Goal: Transaction & Acquisition: Purchase product/service

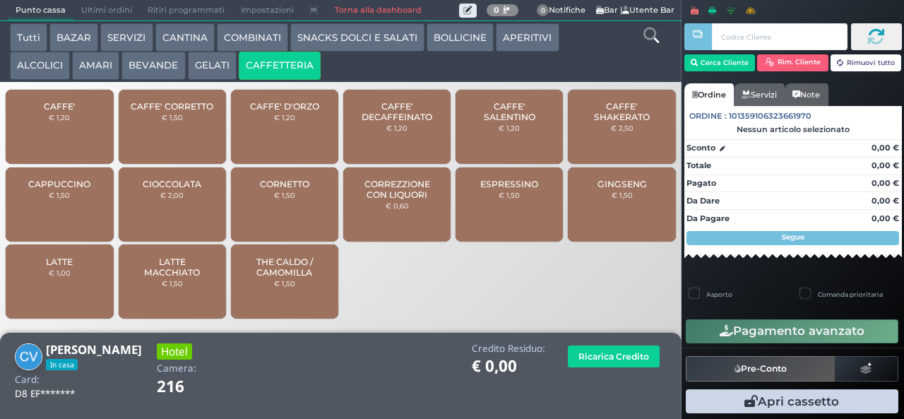
click at [86, 126] on div "CAFFE' € 1,20" at bounding box center [59, 127] width 107 height 74
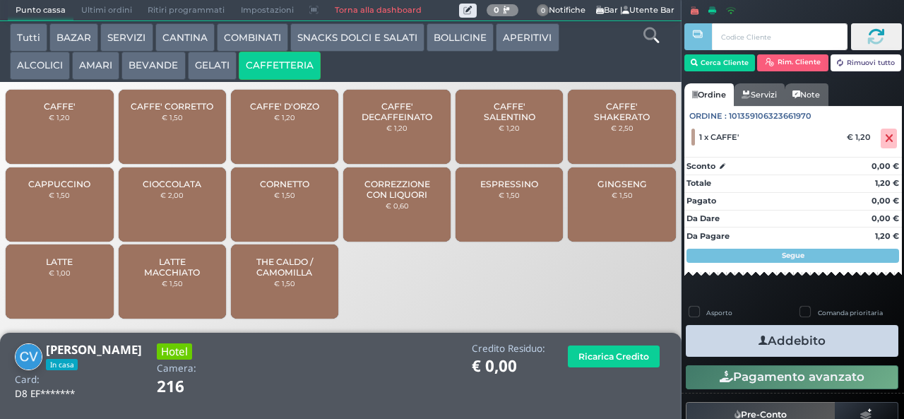
click at [782, 336] on button "Addebito" at bounding box center [791, 341] width 212 height 32
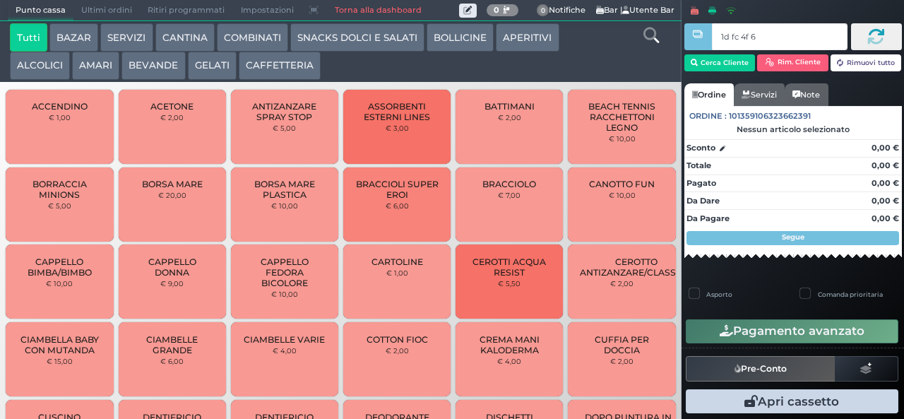
type input "1d fc 4f 66"
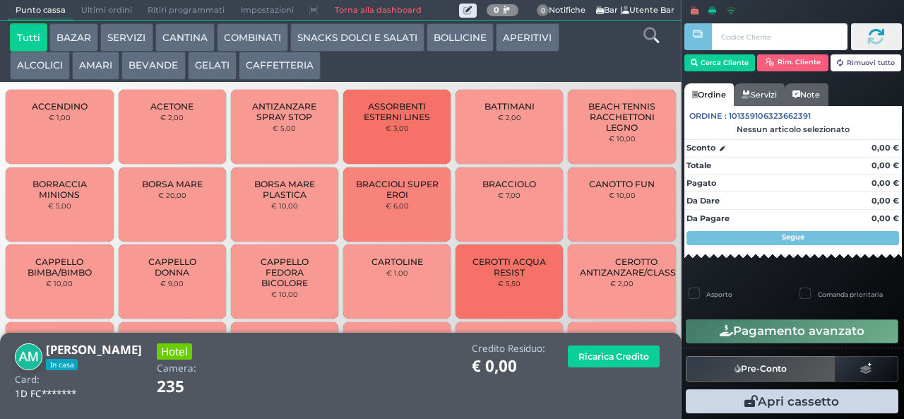
click at [274, 71] on button "CAFFETTERIA" at bounding box center [280, 66] width 82 height 28
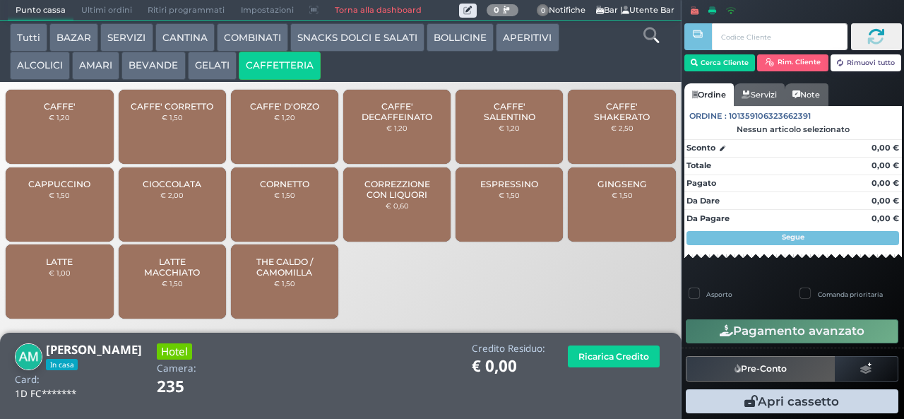
click at [73, 189] on span "CAPPUCCINO" at bounding box center [59, 184] width 62 height 11
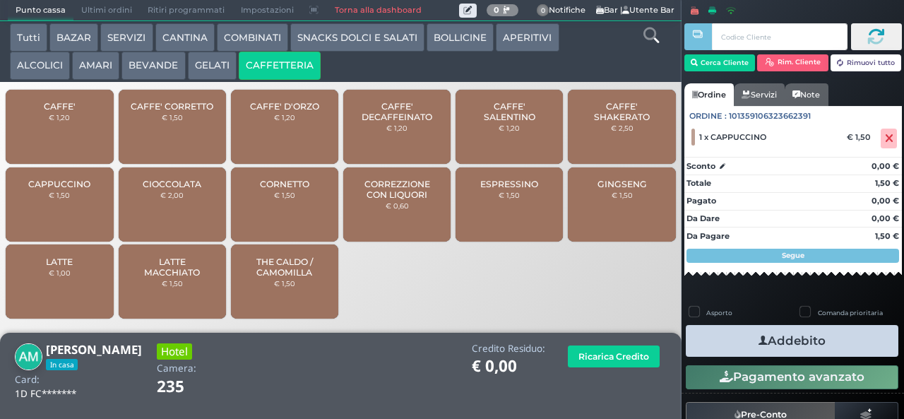
click at [71, 112] on span "CAFFE'" at bounding box center [60, 106] width 32 height 11
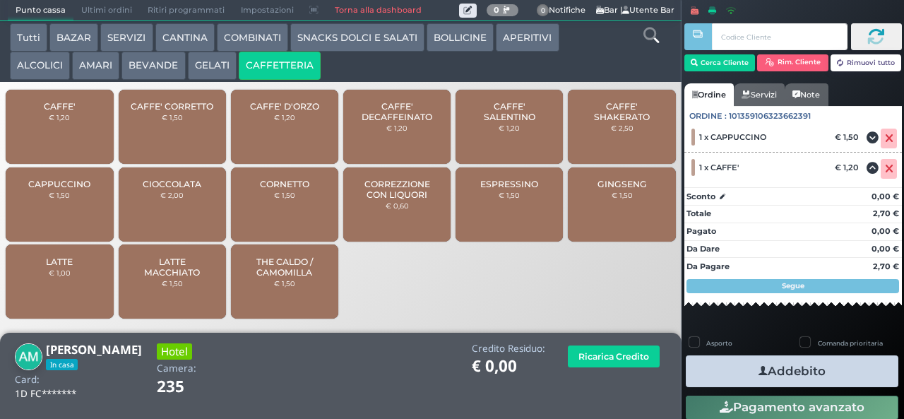
click at [781, 368] on button "Addebito" at bounding box center [791, 371] width 212 height 32
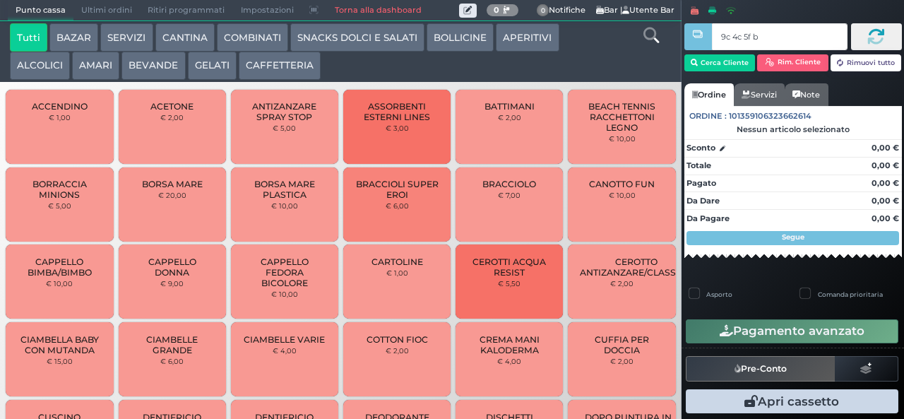
type input "9c 4c 5f bb"
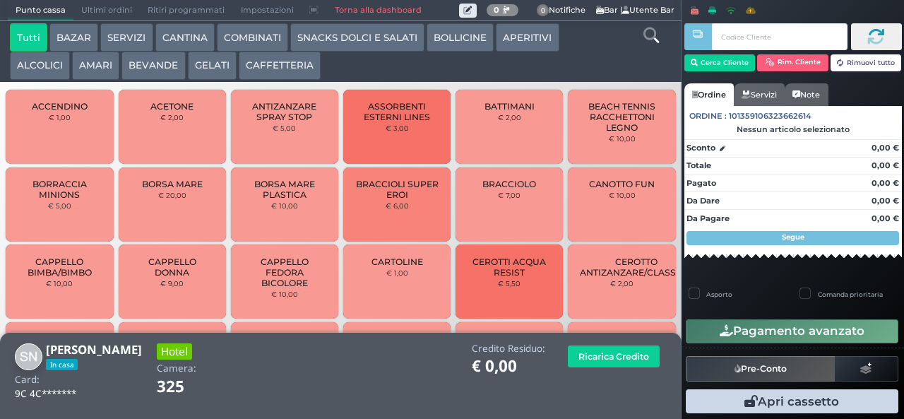
click at [296, 67] on button "CAFFETTERIA" at bounding box center [280, 66] width 82 height 28
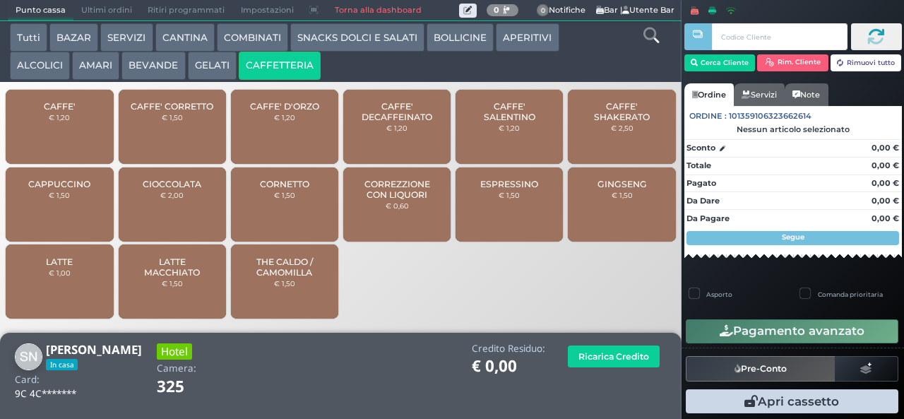
click at [408, 122] on span "CAFFE' DECAFFEINATO" at bounding box center [397, 111] width 84 height 21
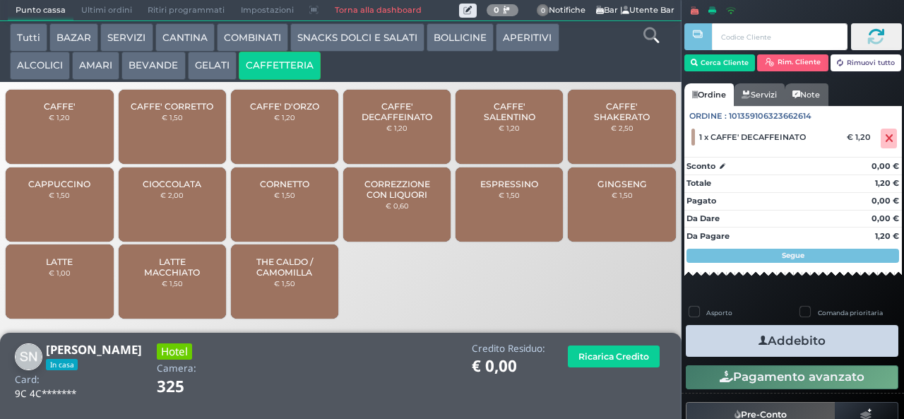
click at [758, 344] on icon "button" at bounding box center [762, 340] width 9 height 15
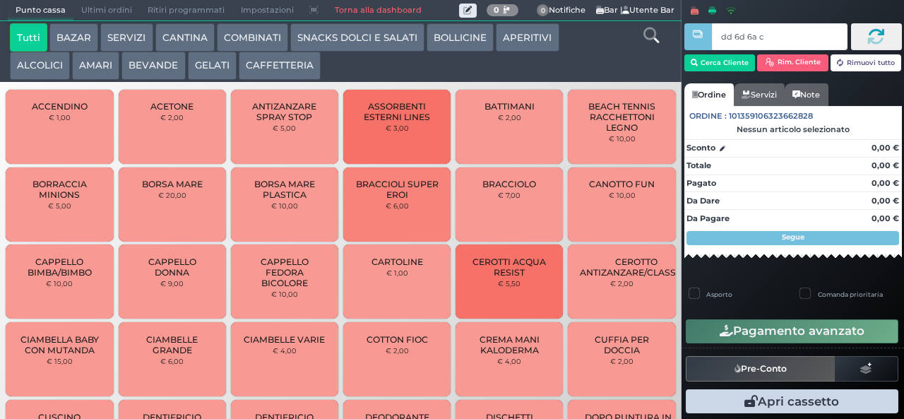
type input "dd 6d 6a c3"
type input "8a 21 be b9"
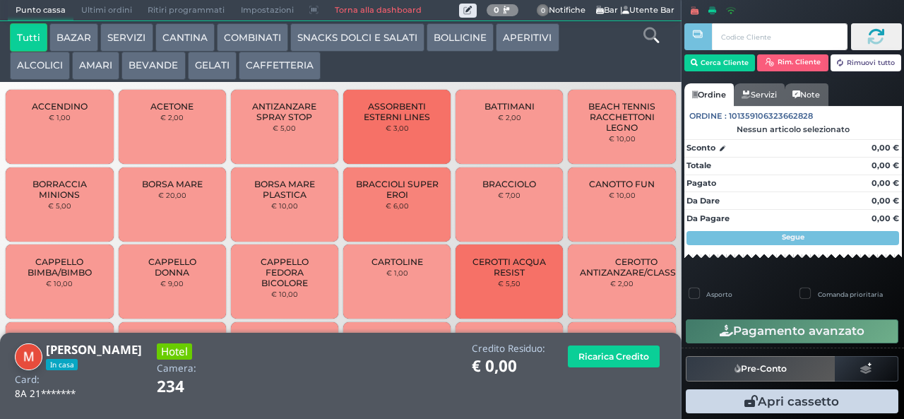
click at [157, 71] on button "BEVANDE" at bounding box center [153, 66] width 64 height 28
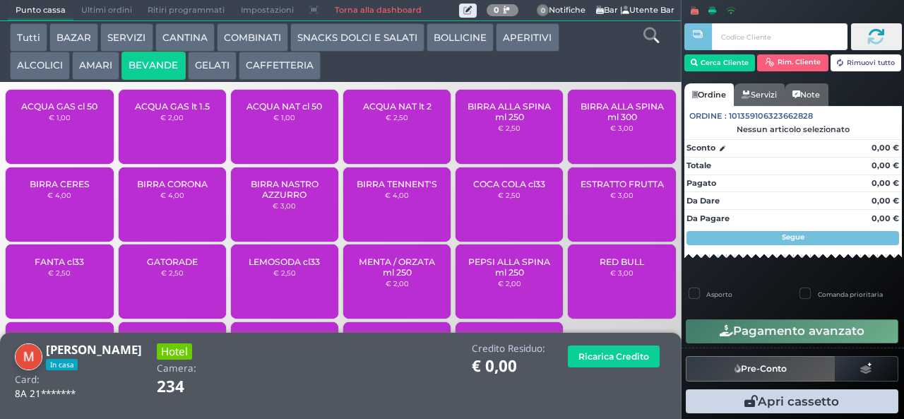
click at [294, 112] on span "ACQUA NAT cl 50" at bounding box center [284, 106] width 76 height 11
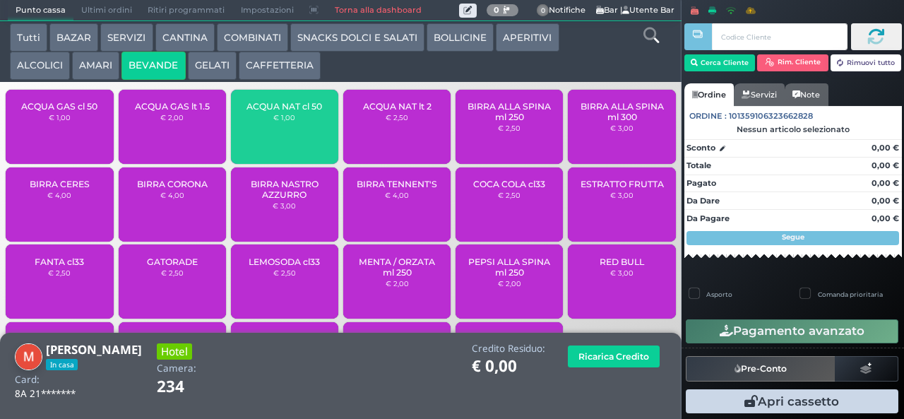
click at [86, 144] on div "ACQUA GAS cl 50 € 1,00" at bounding box center [59, 127] width 107 height 74
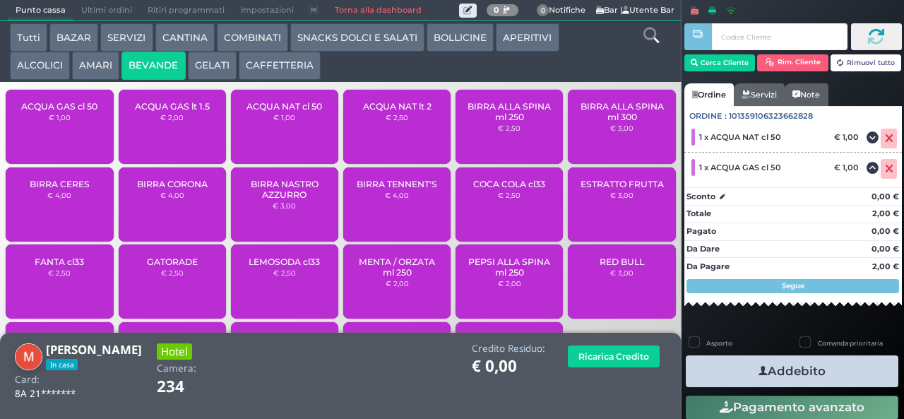
click at [781, 369] on button "Addebito" at bounding box center [791, 371] width 212 height 32
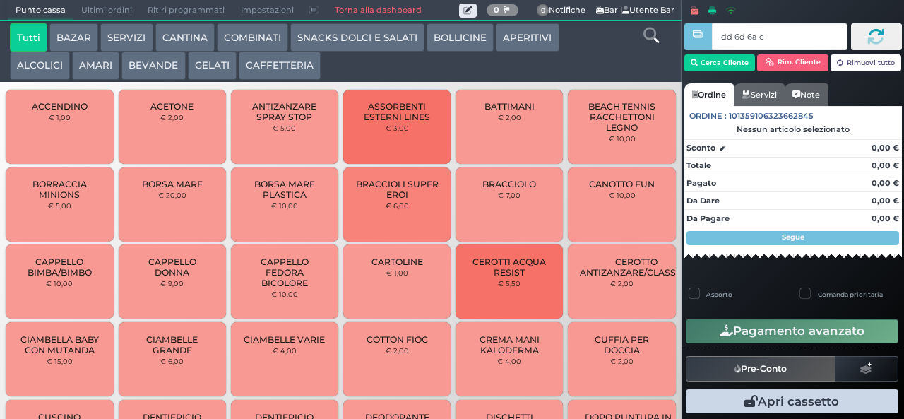
type input "dd 6d 6a c3"
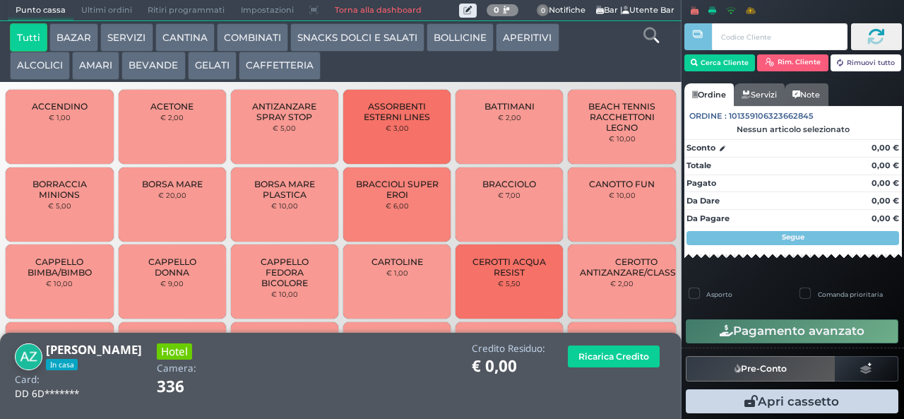
click at [272, 63] on button "CAFFETTERIA" at bounding box center [280, 66] width 82 height 28
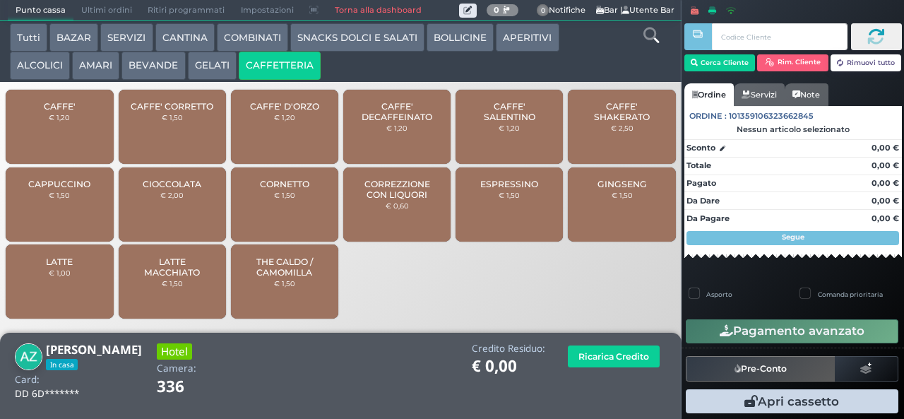
click at [68, 112] on span "CAFFE'" at bounding box center [60, 106] width 32 height 11
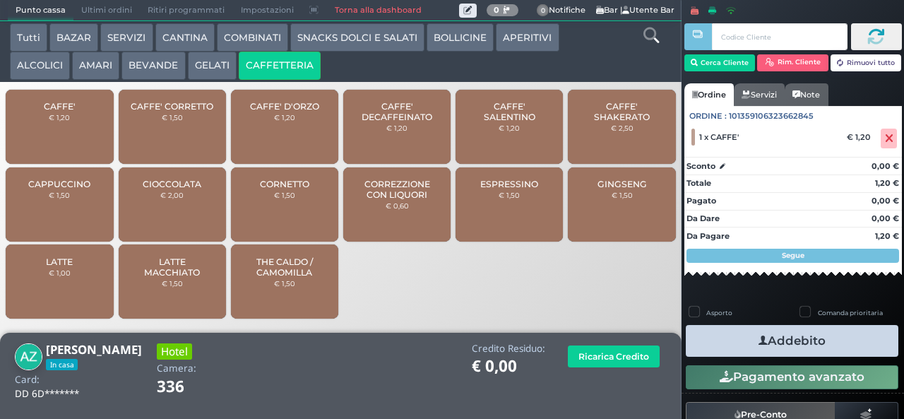
click at [760, 340] on icon "button" at bounding box center [762, 340] width 9 height 15
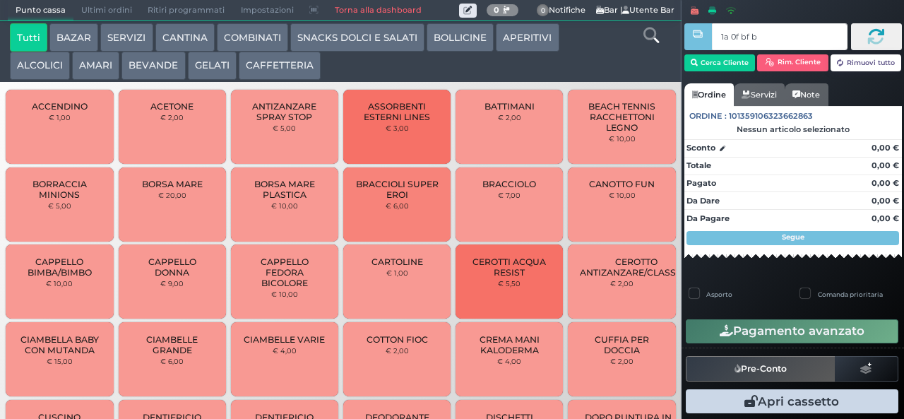
type input "1a 0f bf b9"
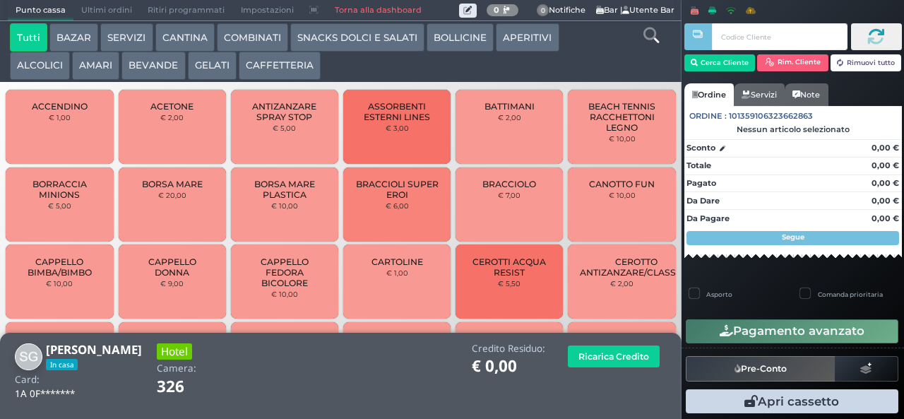
click at [272, 65] on button "CAFFETTERIA" at bounding box center [280, 66] width 82 height 28
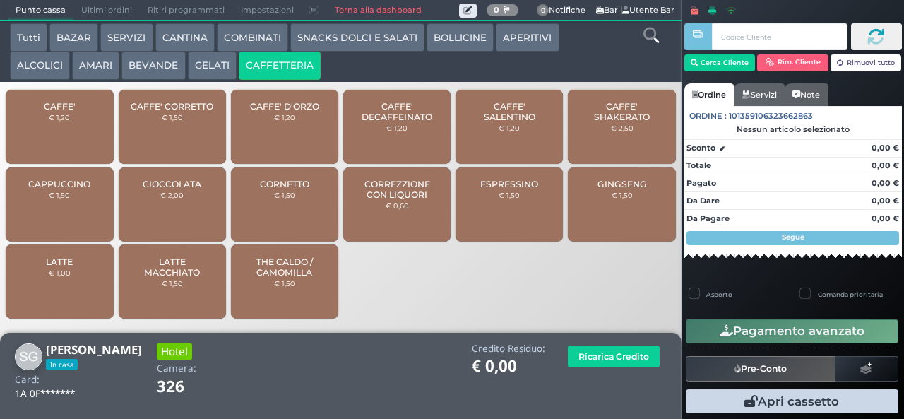
click at [68, 112] on span "CAFFE'" at bounding box center [60, 106] width 32 height 11
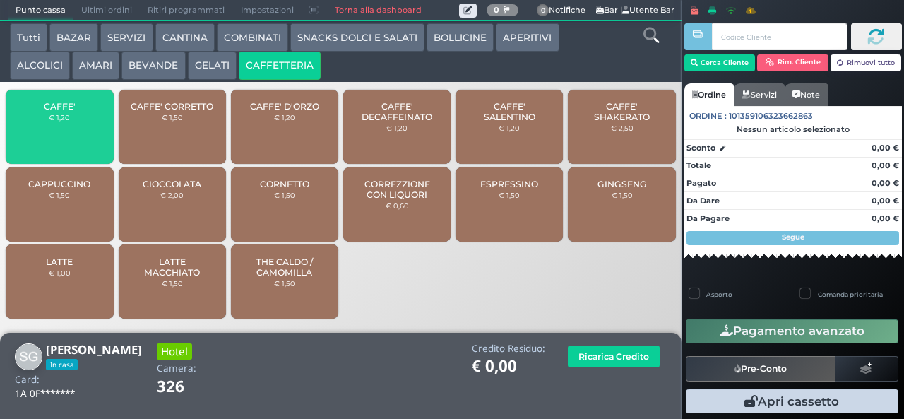
click at [68, 120] on div "CAFFE' € 1,20" at bounding box center [59, 127] width 107 height 74
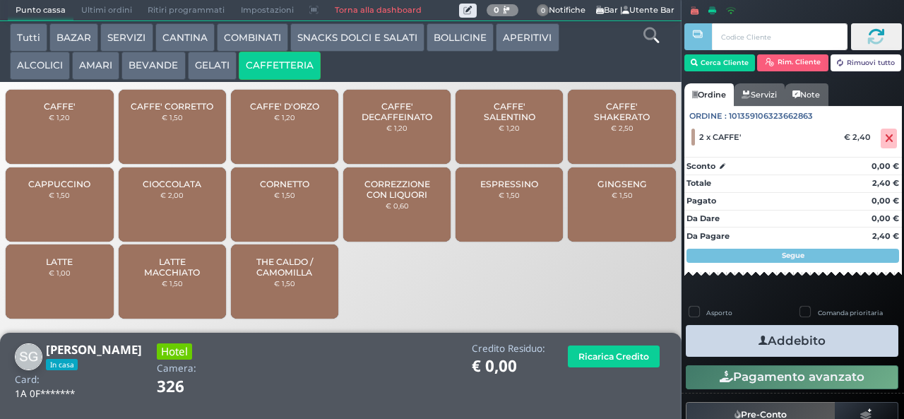
click at [758, 339] on icon "button" at bounding box center [762, 340] width 9 height 15
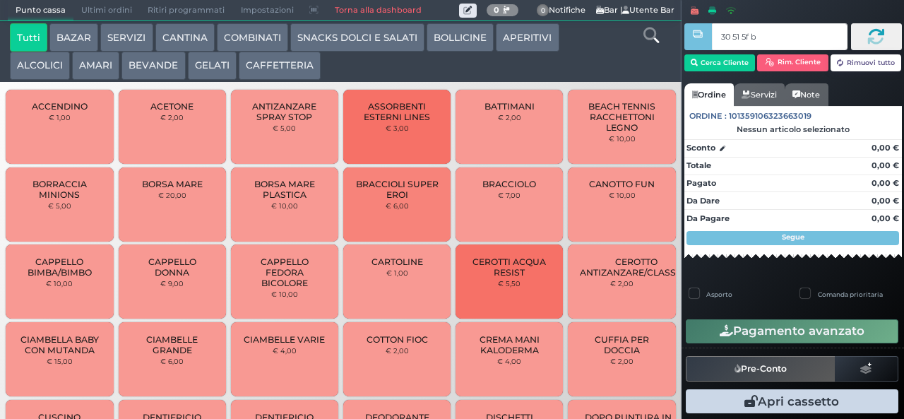
type input "30 51 5f bb"
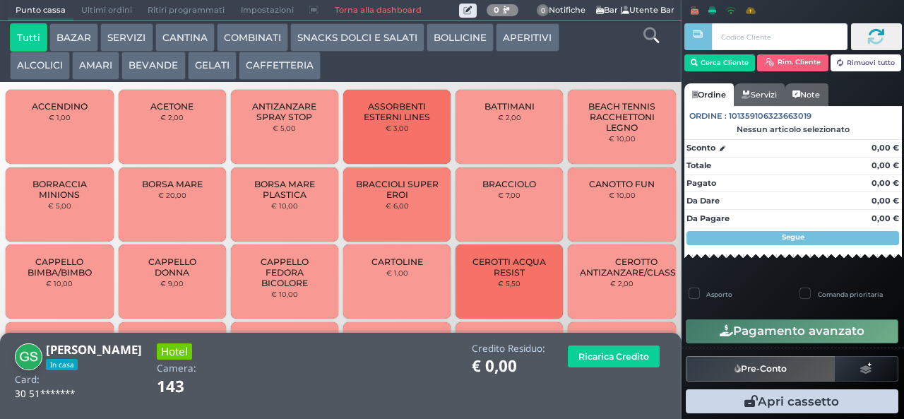
click at [281, 62] on button "CAFFETTERIA" at bounding box center [280, 66] width 82 height 28
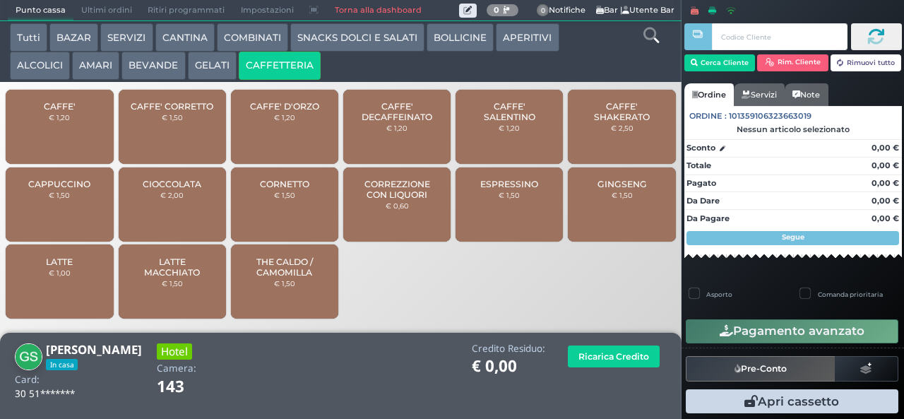
click at [69, 112] on span "CAFFE'" at bounding box center [60, 106] width 32 height 11
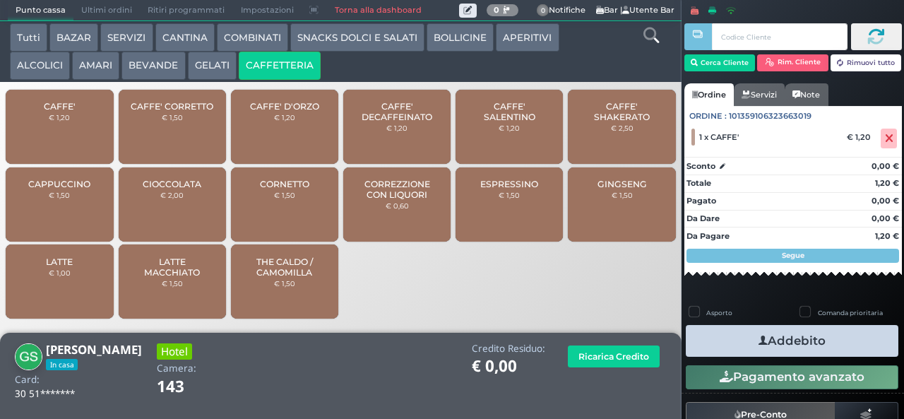
click at [779, 338] on button "Addebito" at bounding box center [791, 341] width 212 height 32
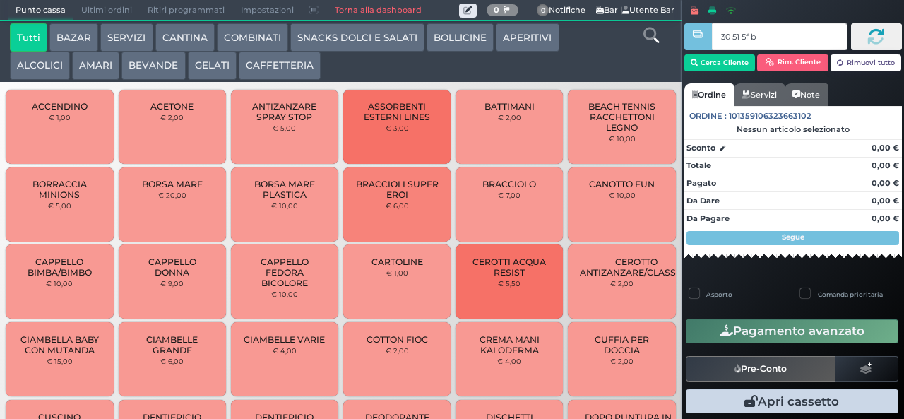
type input "30 51 5f bb"
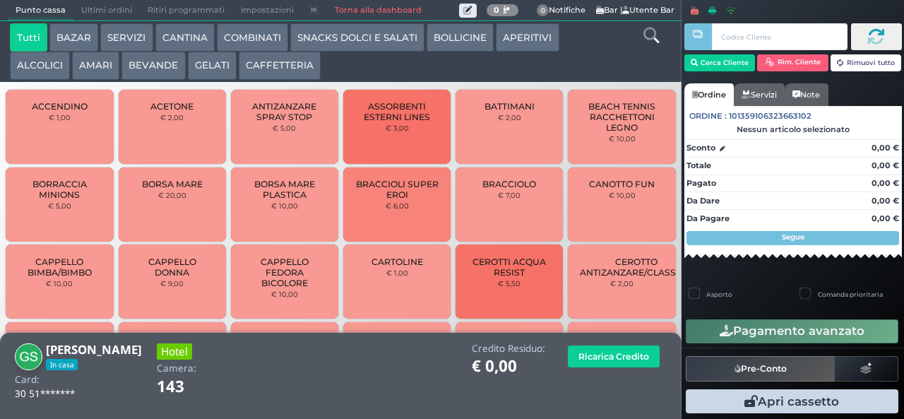
click at [161, 66] on button "BEVANDE" at bounding box center [153, 66] width 64 height 28
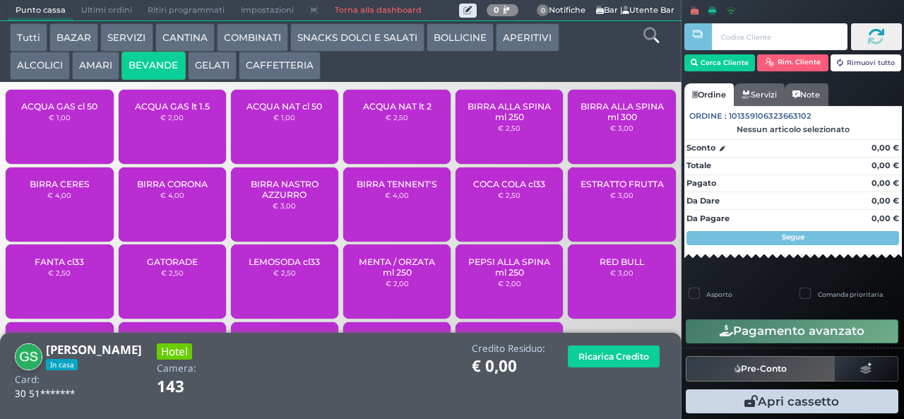
click at [295, 133] on div "ACQUA NAT cl 50 € 1,00" at bounding box center [284, 127] width 107 height 74
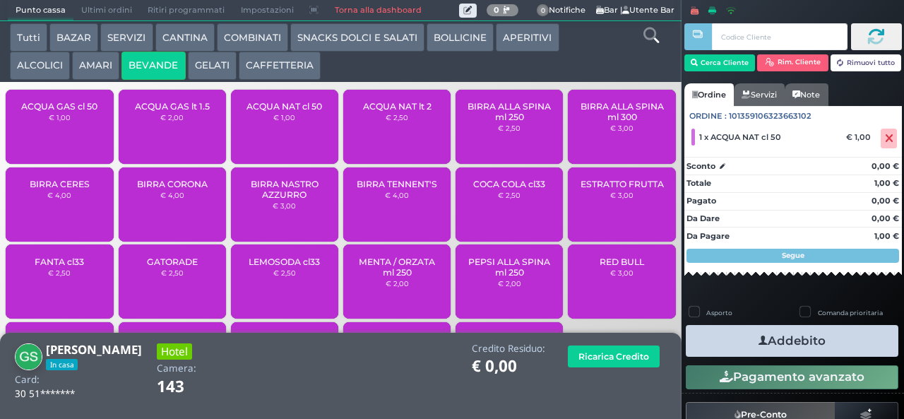
click at [758, 340] on icon "button" at bounding box center [762, 340] width 9 height 15
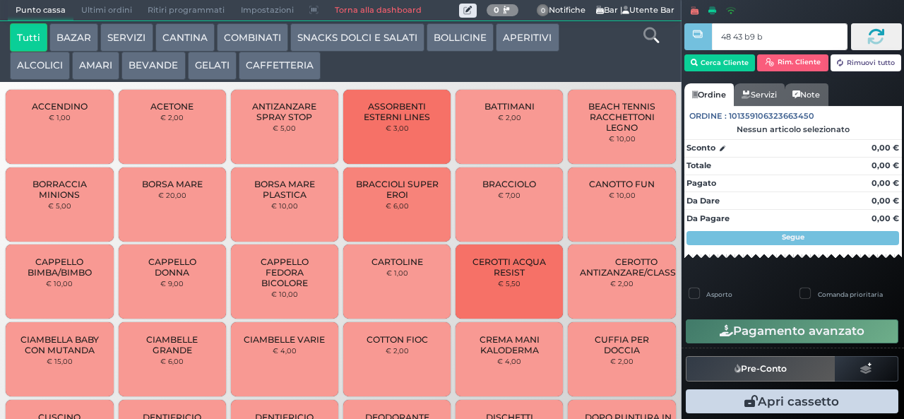
type input "48 43 b9 b9"
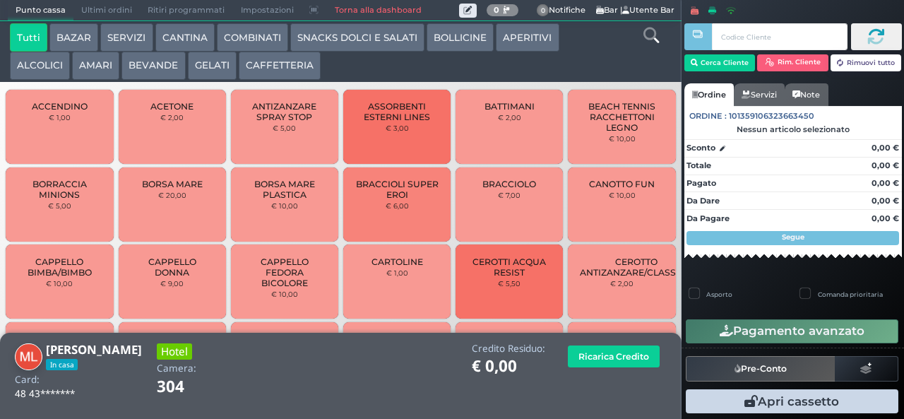
click at [276, 66] on button "CAFFETTERIA" at bounding box center [280, 66] width 82 height 28
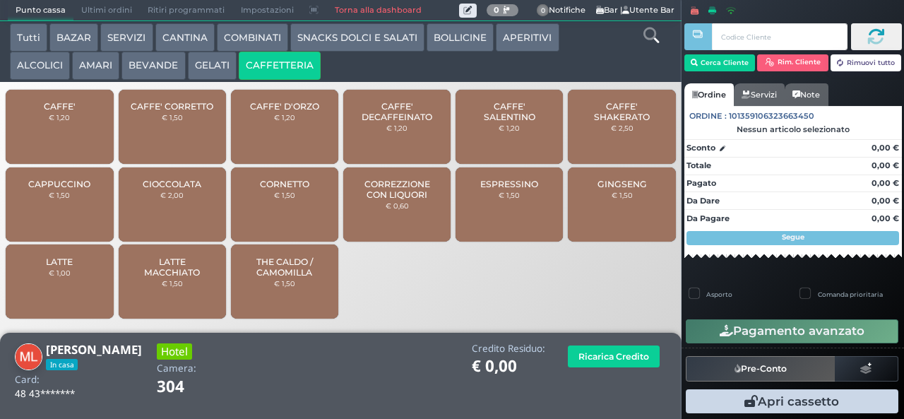
click at [71, 112] on span "CAFFE'" at bounding box center [60, 106] width 32 height 11
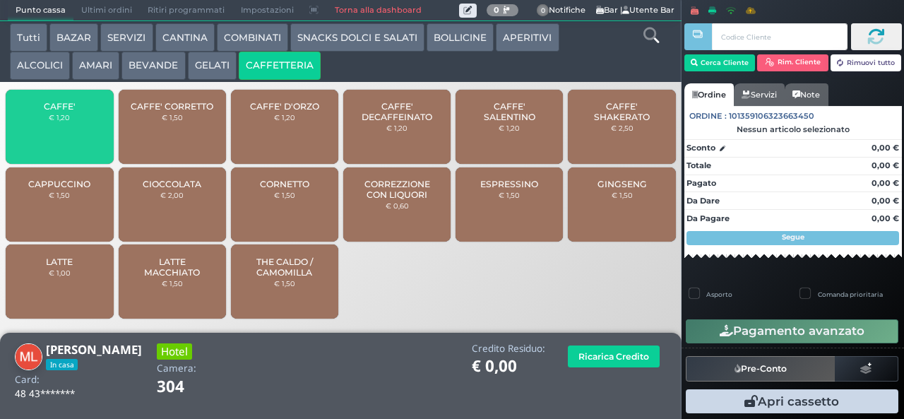
click at [69, 112] on span "CAFFE'" at bounding box center [60, 106] width 32 height 11
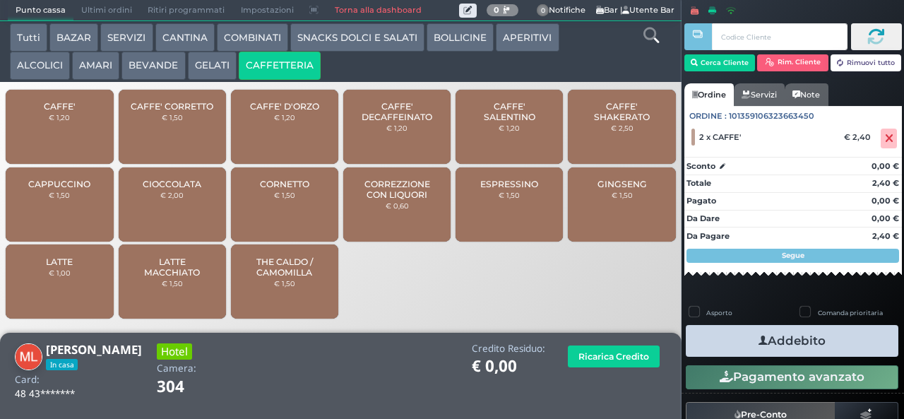
click at [758, 340] on icon "button" at bounding box center [762, 340] width 9 height 15
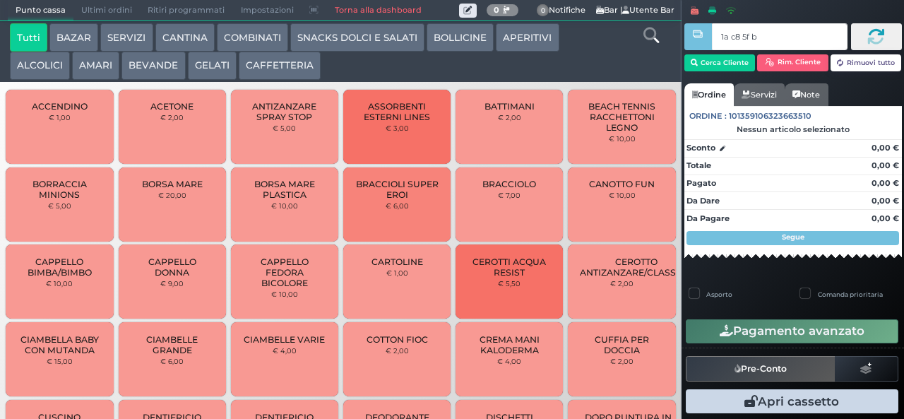
type input "1a c8 5f bb"
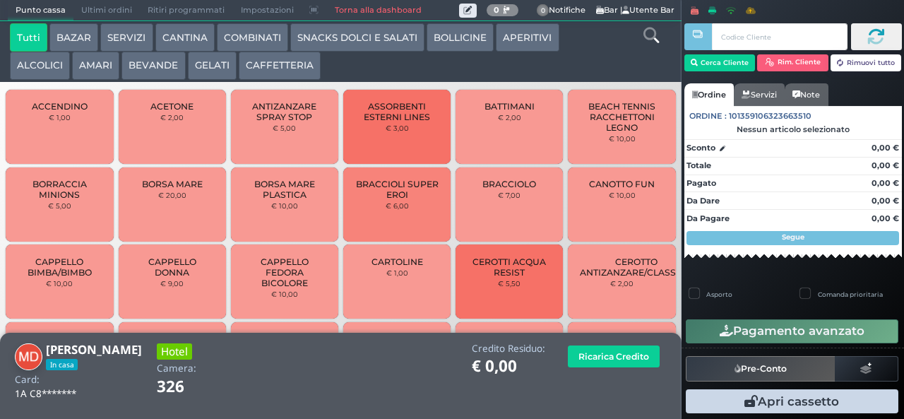
click at [284, 64] on button "CAFFETTERIA" at bounding box center [280, 66] width 82 height 28
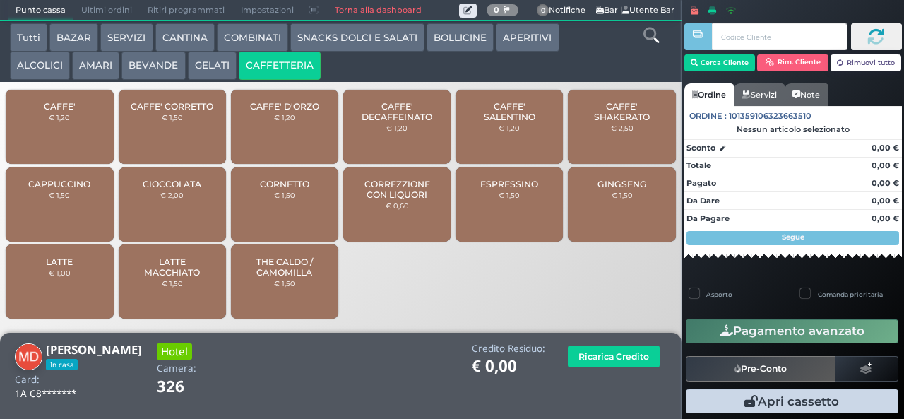
click at [68, 120] on div "CAFFE' € 1,20" at bounding box center [59, 127] width 107 height 74
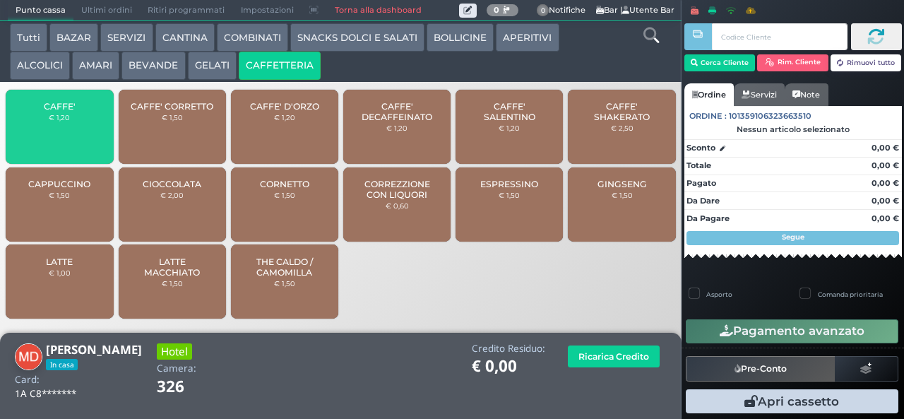
click at [71, 134] on div "CAFFE' € 1,20" at bounding box center [59, 127] width 107 height 74
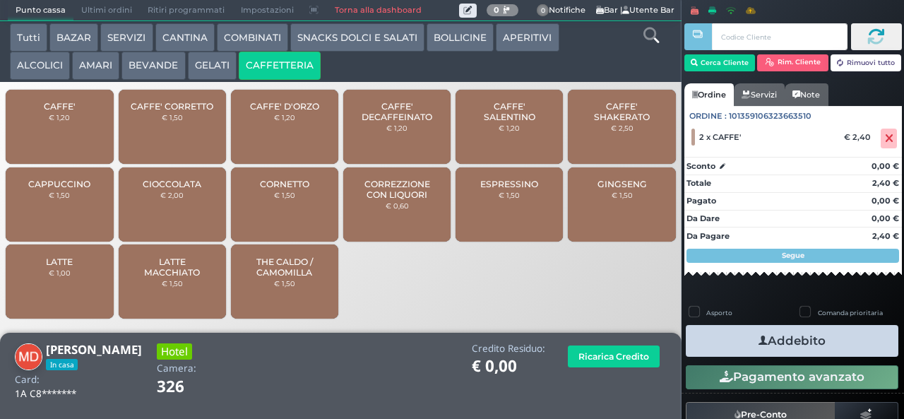
click at [758, 340] on icon "button" at bounding box center [762, 340] width 9 height 15
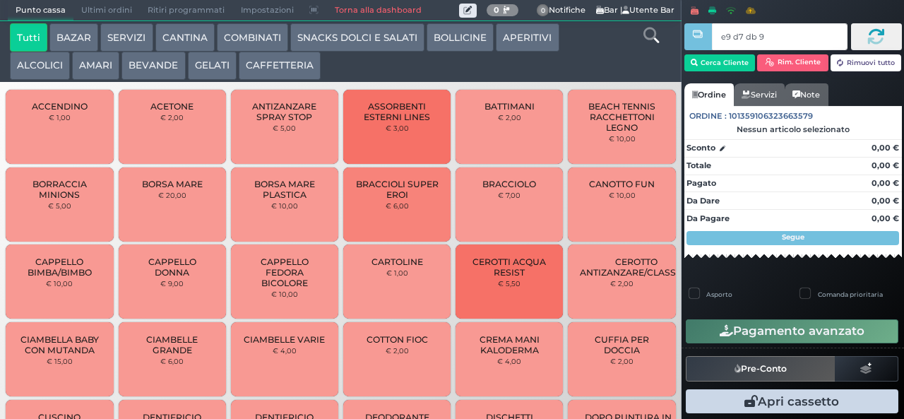
type input "e9 d7 db 94"
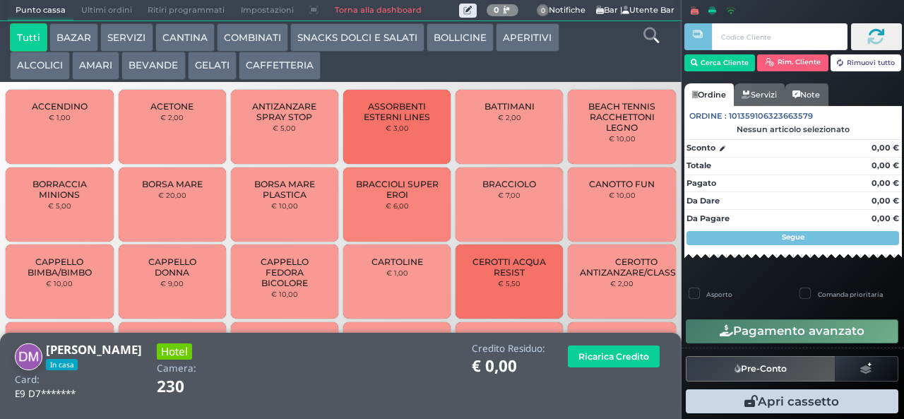
click at [162, 66] on button "BEVANDE" at bounding box center [153, 66] width 64 height 28
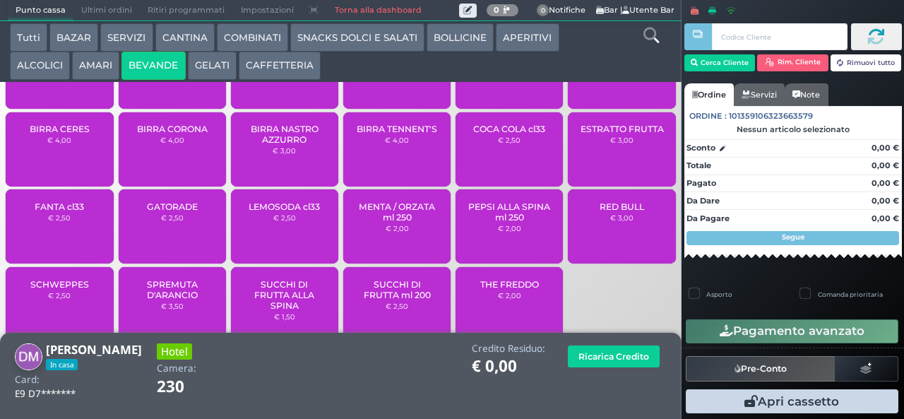
scroll to position [94, 0]
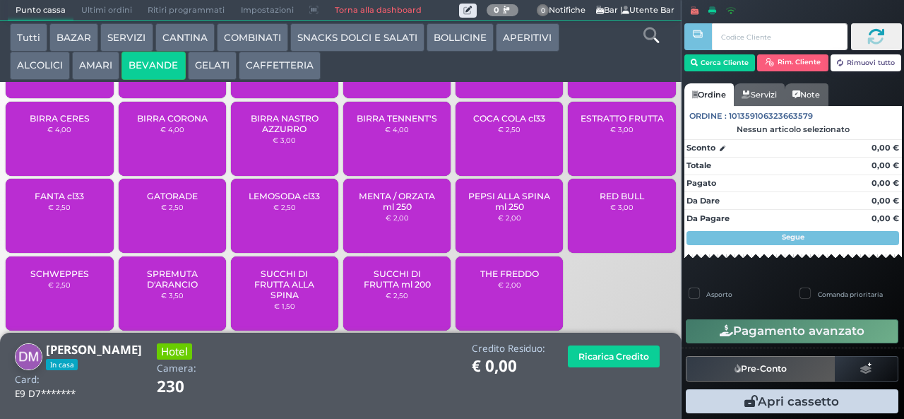
click at [404, 289] on span "SUCCHI DI FRUTTA ml 200" at bounding box center [397, 278] width 84 height 21
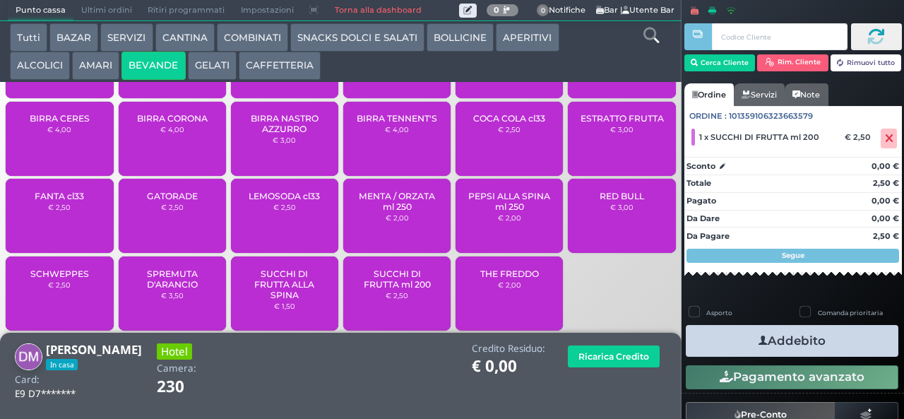
click at [784, 340] on button "Addebito" at bounding box center [791, 341] width 212 height 32
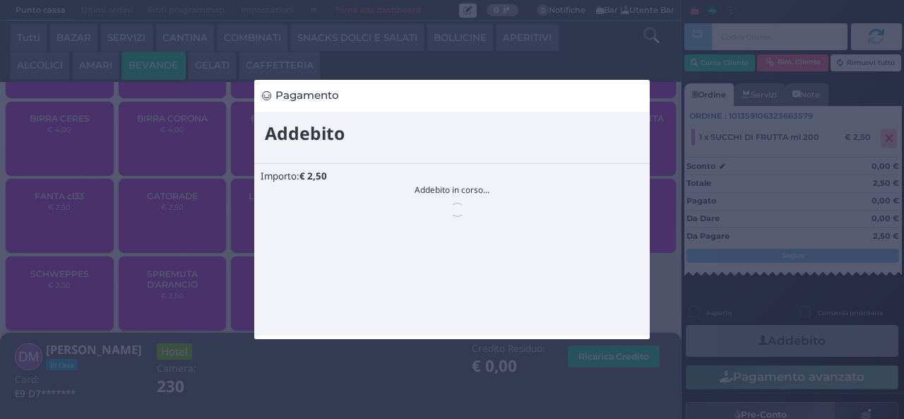
scroll to position [0, 0]
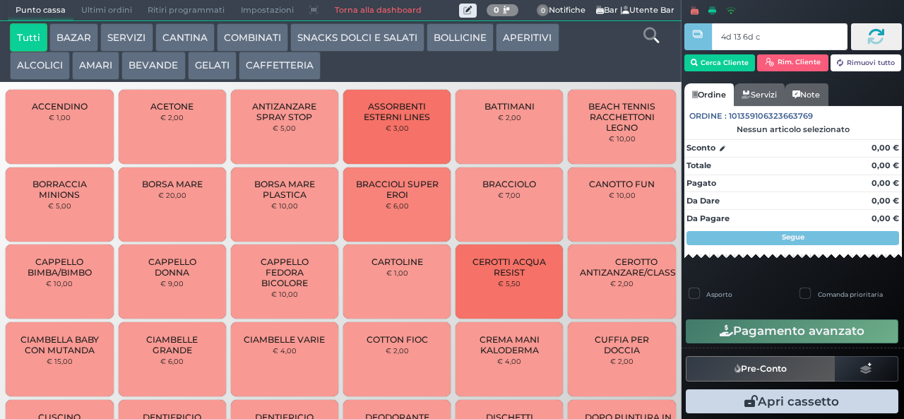
type input "4d 13 6d c3"
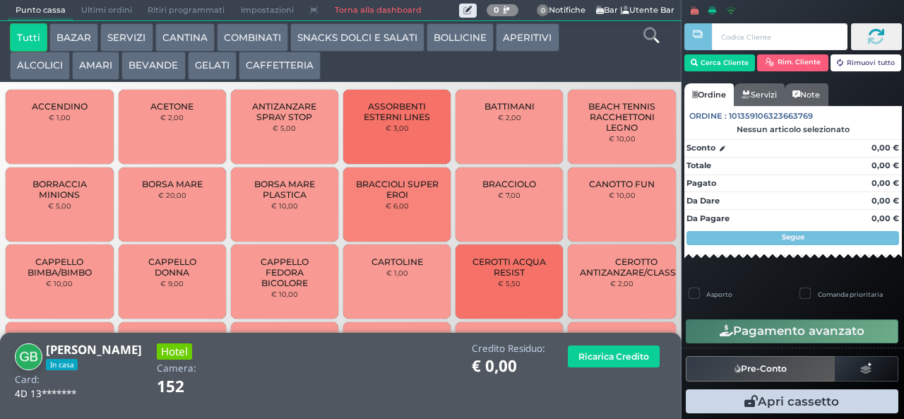
click at [287, 64] on button "CAFFETTERIA" at bounding box center [280, 66] width 82 height 28
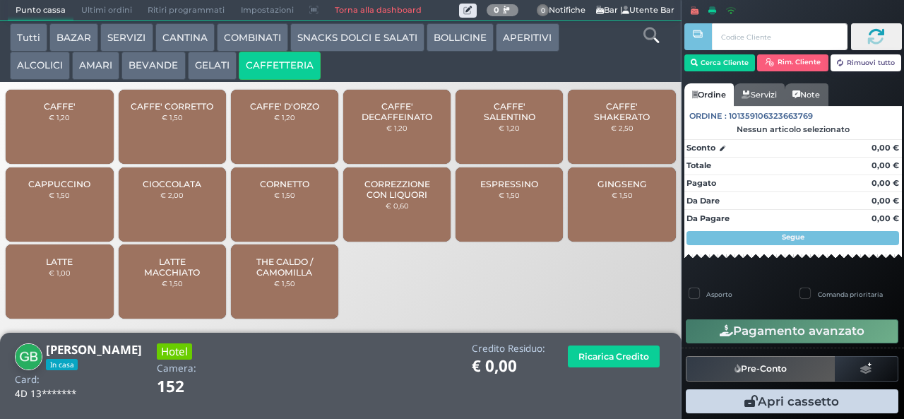
click at [68, 112] on span "CAFFE'" at bounding box center [60, 106] width 32 height 11
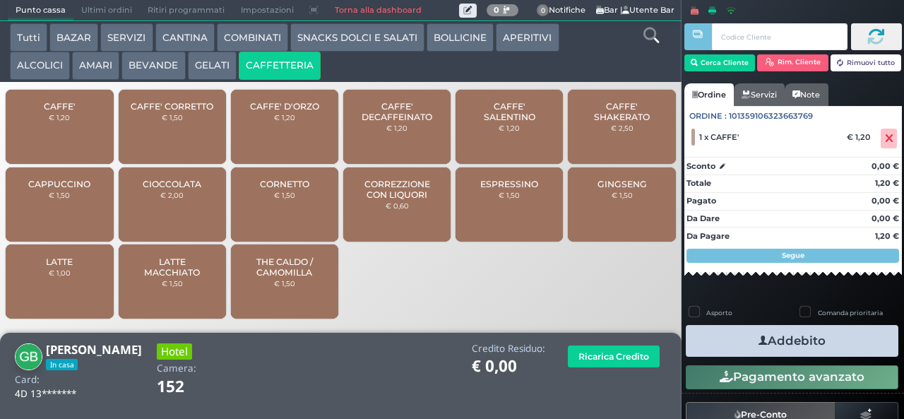
click at [758, 341] on icon "button" at bounding box center [762, 340] width 9 height 15
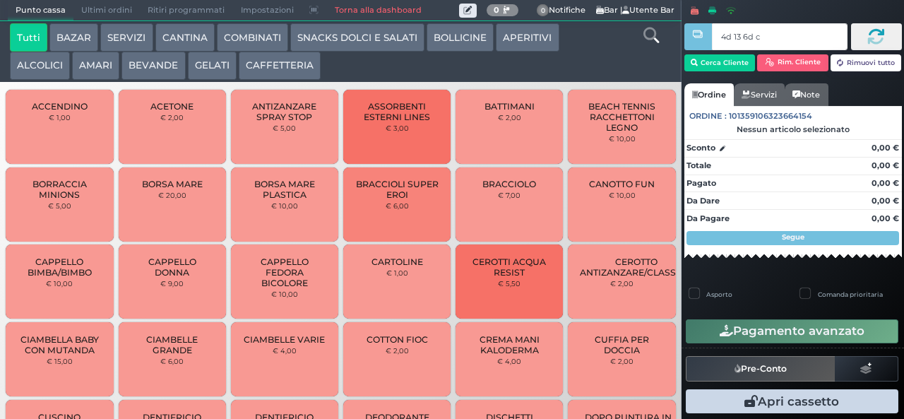
type input "4d 13 6d c3"
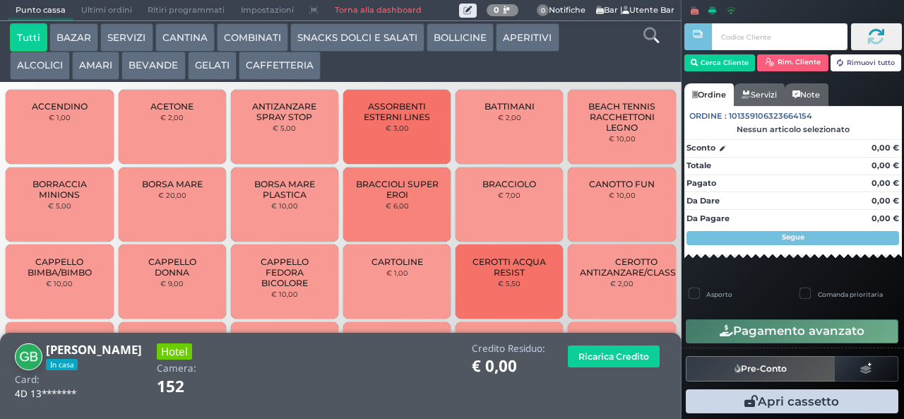
click at [364, 40] on button "SNACKS DOLCI E SALATI" at bounding box center [357, 37] width 134 height 28
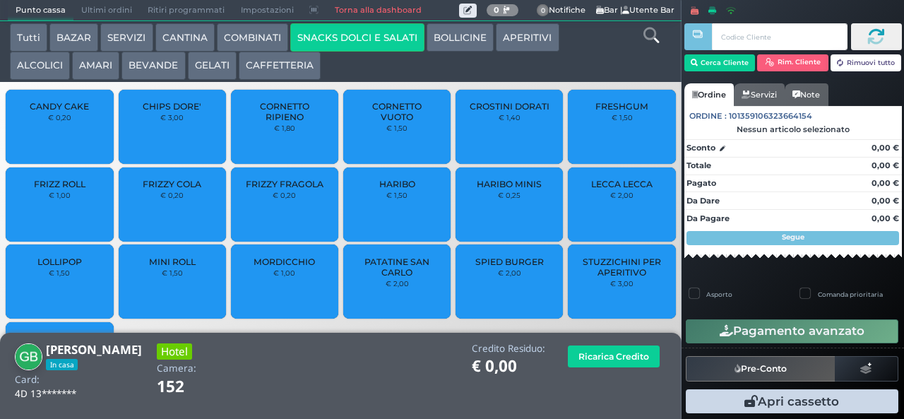
click at [509, 112] on span "CROSTINI DORATI" at bounding box center [509, 106] width 80 height 11
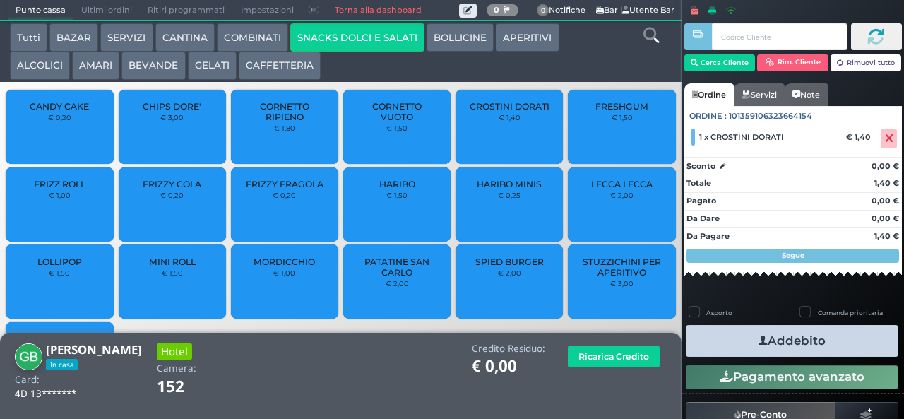
click at [758, 337] on icon "button" at bounding box center [762, 340] width 9 height 15
